Goal: Task Accomplishment & Management: Manage account settings

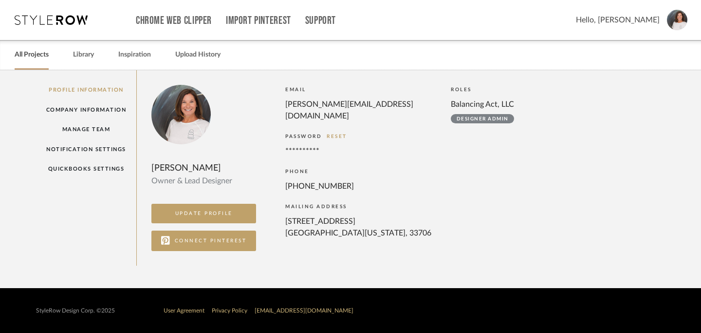
click at [43, 53] on link "All Projects" at bounding box center [32, 54] width 34 height 13
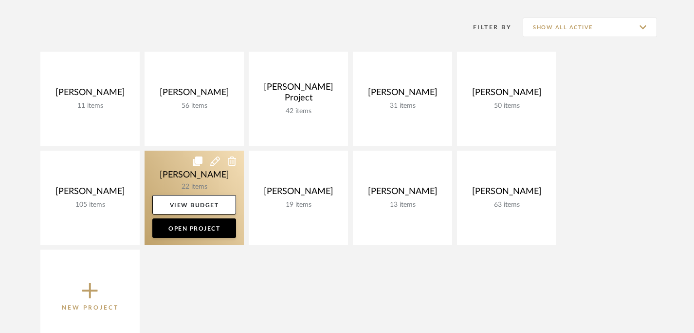
scroll to position [133, 0]
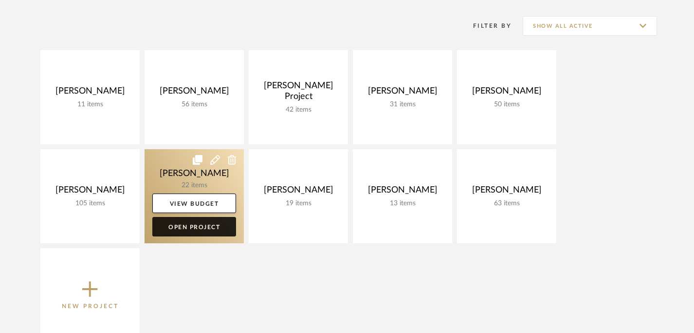
click at [207, 226] on link "Open Project" at bounding box center [194, 226] width 84 height 19
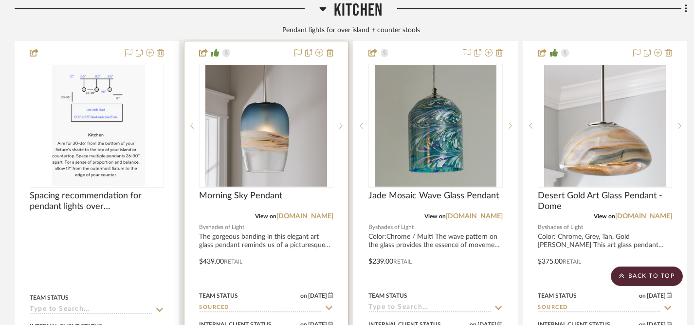
scroll to position [1156, 0]
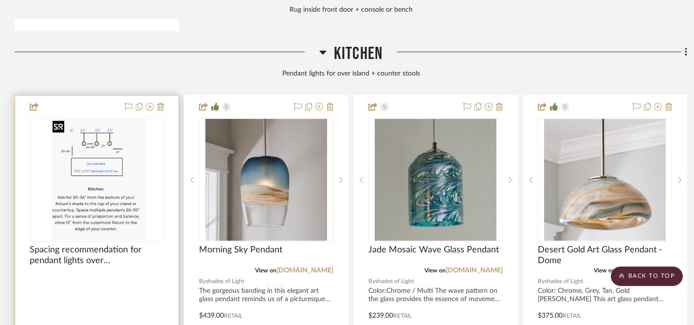
click at [129, 194] on img "0" at bounding box center [97, 180] width 96 height 122
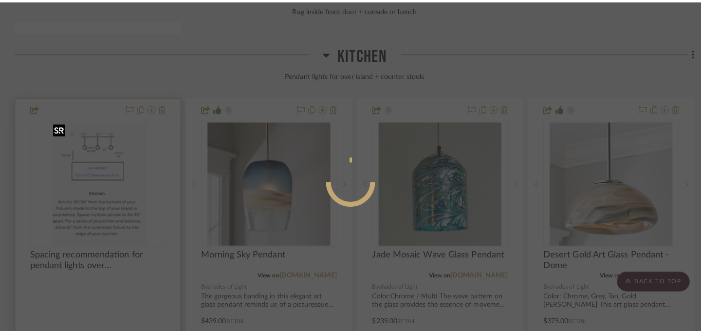
scroll to position [0, 0]
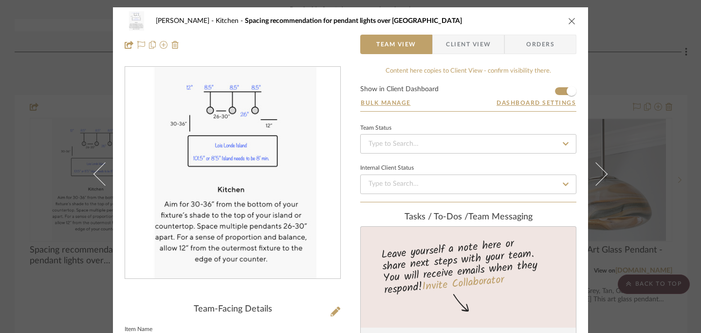
click at [568, 22] on icon "close" at bounding box center [572, 21] width 8 height 8
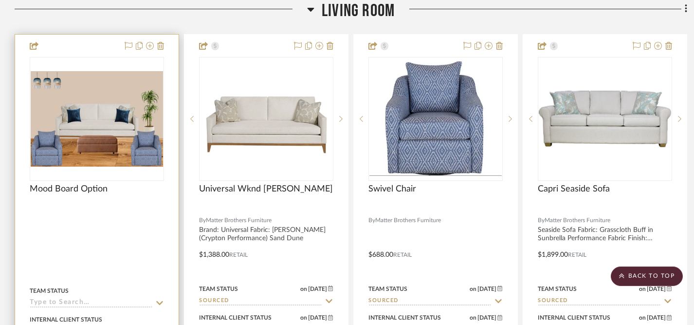
scroll to position [1694, 0]
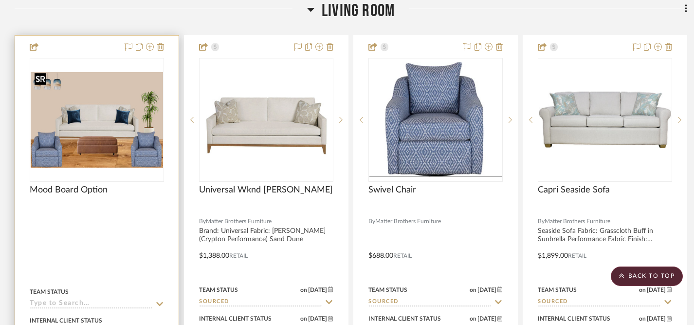
click at [111, 128] on img "0" at bounding box center [97, 119] width 132 height 95
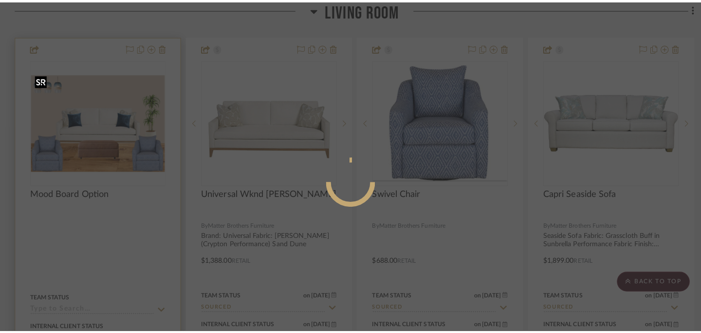
scroll to position [0, 0]
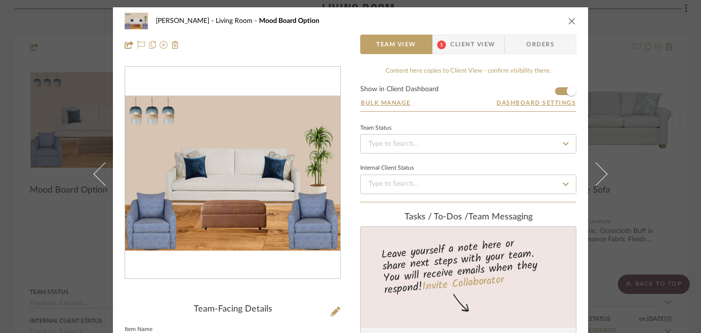
click at [569, 22] on icon "close" at bounding box center [572, 21] width 8 height 8
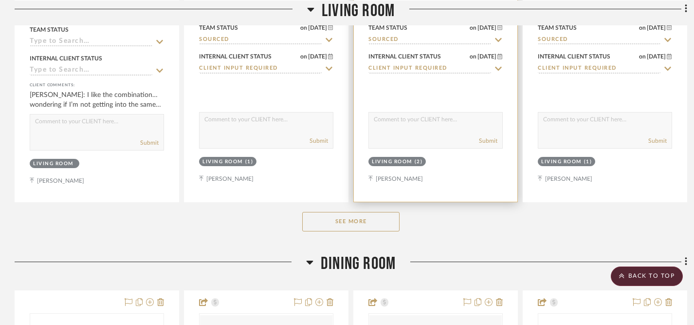
scroll to position [1957, 0]
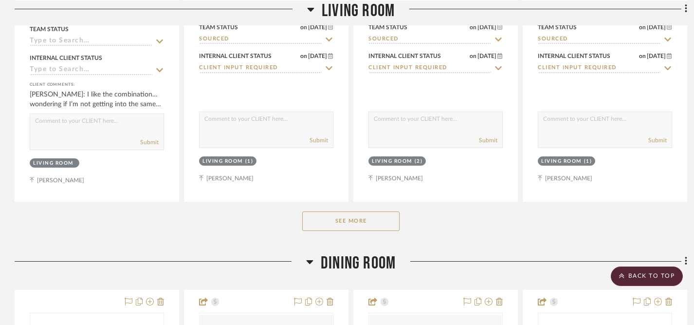
click at [375, 213] on button "See More" at bounding box center [350, 220] width 97 height 19
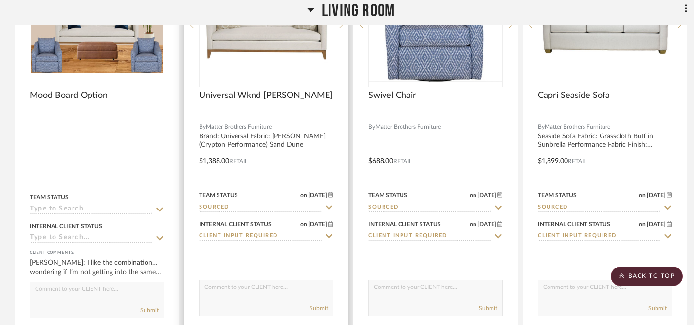
scroll to position [1798, 0]
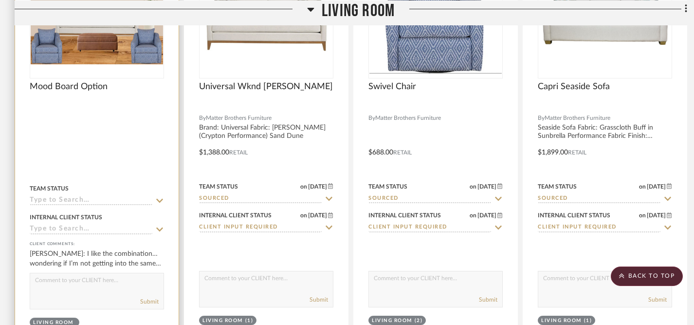
click at [132, 283] on textarea at bounding box center [96, 282] width 133 height 19
click at [75, 284] on textarea "Hi [PERSON_NAME], I'm so glad that you like what you're seeing so far! I've sel…" at bounding box center [96, 282] width 133 height 19
click at [120, 285] on textarea "Hi [PERSON_NAME], I'm so glad that you like what you're seeing so far! I've sel…" at bounding box center [96, 282] width 133 height 19
click at [125, 285] on textarea "Hi [PERSON_NAME], I'm so glad that you like what you're seeing so far! I've sel…" at bounding box center [96, 282] width 133 height 19
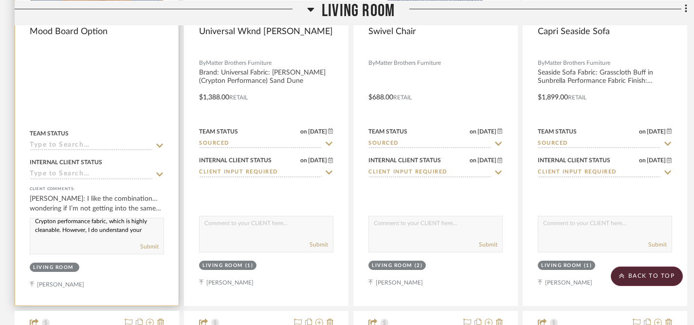
scroll to position [1861, 0]
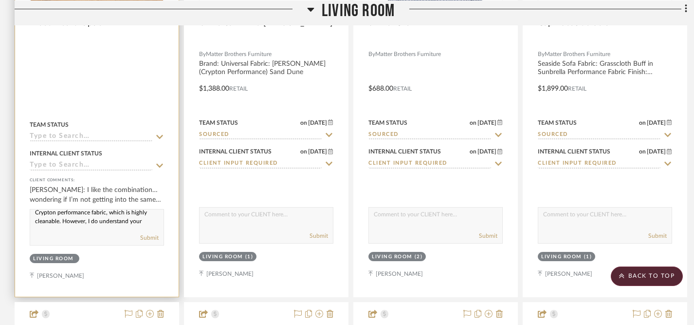
click at [147, 222] on textarea "Hi [PERSON_NAME], I'm so glad that you like what you're seeing so far! I've sel…" at bounding box center [96, 218] width 133 height 19
drag, startPoint x: 35, startPoint y: 213, endPoint x: 27, endPoint y: 195, distance: 19.4
click at [34, 209] on textarea "Hi [PERSON_NAME], I'm so glad that you like what you're seeing so far! I've sel…" at bounding box center [96, 218] width 133 height 19
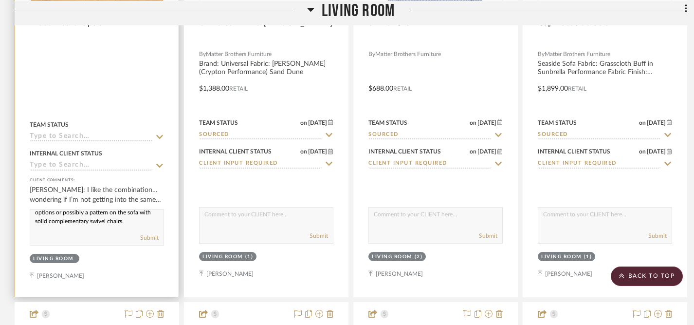
drag, startPoint x: 34, startPoint y: 209, endPoint x: 103, endPoint y: 237, distance: 74.5
click at [103, 237] on div "Hi [PERSON_NAME], I'm so glad that you like what you're seeing so far! I've sel…" at bounding box center [97, 227] width 134 height 37
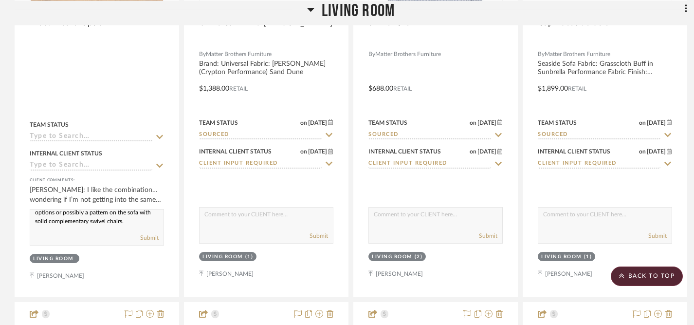
type textarea "Hi [PERSON_NAME], I'm so glad that you like what you're seeing so far! I've sel…"
